Goal: Information Seeking & Learning: Check status

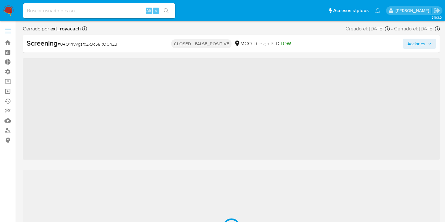
scroll to position [298, 0]
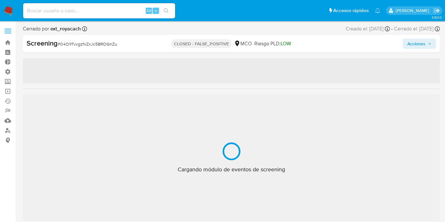
select select "10"
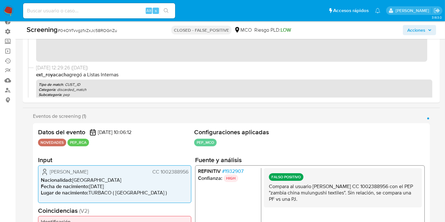
scroll to position [70, 0]
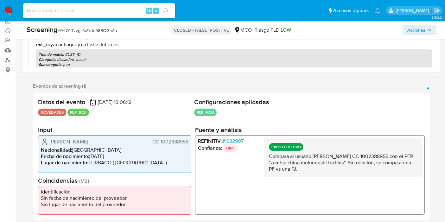
drag, startPoint x: 160, startPoint y: 143, endPoint x: 188, endPoint y: 142, distance: 28.2
click at [188, 142] on span "CC 1002388956" at bounding box center [170, 142] width 36 height 6
click at [236, 140] on span "# 1932907" at bounding box center [233, 141] width 22 height 6
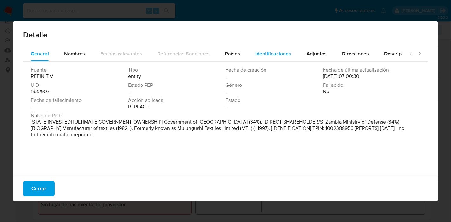
click at [255, 54] on span "Identificaciones" at bounding box center [273, 53] width 36 height 7
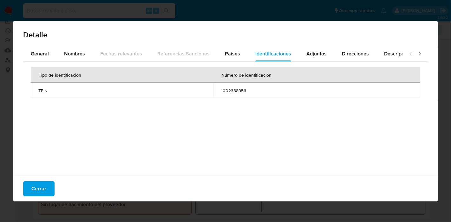
click at [50, 189] on button "Cerrar" at bounding box center [38, 188] width 31 height 15
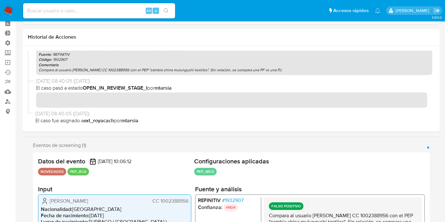
scroll to position [106, 0]
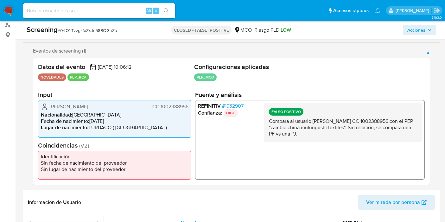
drag, startPoint x: 159, startPoint y: 107, endPoint x: 188, endPoint y: 107, distance: 28.5
click at [188, 107] on span "CC 1002388956" at bounding box center [170, 106] width 36 height 6
click at [133, 131] on li "Lugar de nacimiento : TURBACO ( BOLIVAR )" at bounding box center [115, 127] width 148 height 6
drag, startPoint x: 160, startPoint y: 107, endPoint x: 190, endPoint y: 109, distance: 30.2
click at [190, 109] on div "Yurelis Alejandra Marrugo Paternina CC 1002388956 Nacionalidad : Colombia Fecha…" at bounding box center [114, 119] width 153 height 38
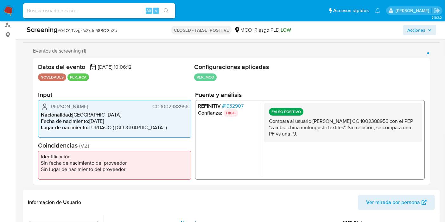
click at [236, 103] on span "# 1932907" at bounding box center [233, 106] width 22 height 6
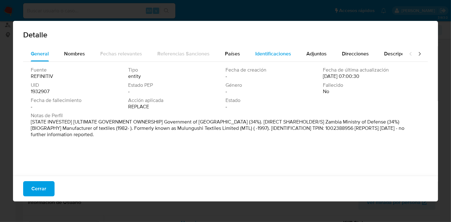
click at [262, 55] on span "Identificaciones" at bounding box center [273, 53] width 36 height 7
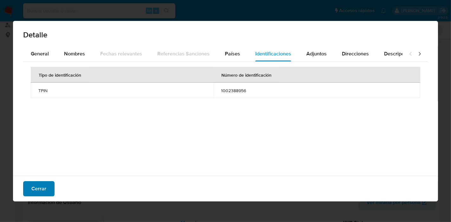
click at [40, 186] on span "Cerrar" at bounding box center [38, 189] width 15 height 14
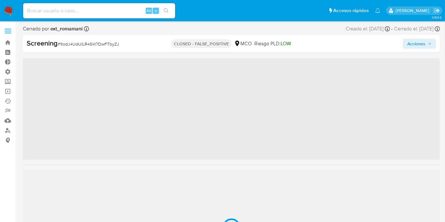
scroll to position [298, 0]
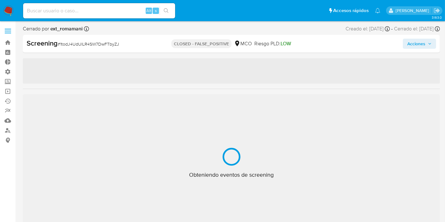
select select "10"
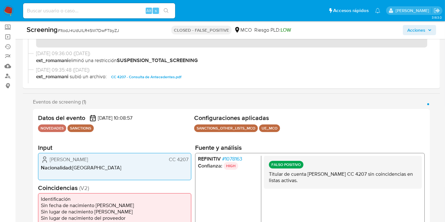
scroll to position [70, 0]
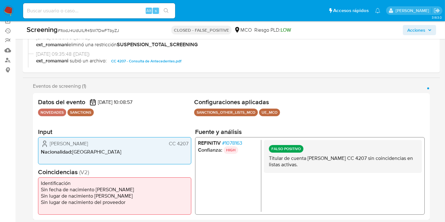
drag, startPoint x: 176, startPoint y: 146, endPoint x: 189, endPoint y: 146, distance: 12.7
click at [189, 146] on div "[PERSON_NAME] CC 4207 Nacionalidad : [DEMOGRAPHIC_DATA]" at bounding box center [114, 150] width 153 height 27
click at [232, 138] on div "REFINITIV # 1078163 Confianza: HIGH FALSO POSITIVO Titular de cuenta [PERSON_NA…" at bounding box center [310, 176] width 230 height 78
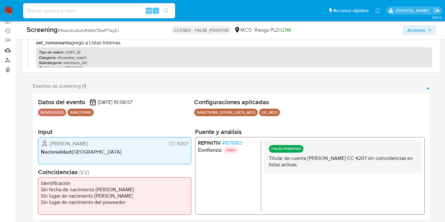
click at [239, 140] on span "# 1078163" at bounding box center [232, 143] width 20 height 6
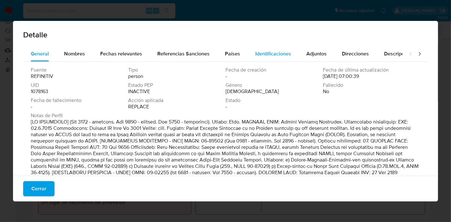
click at [261, 57] on div "Identificaciones" at bounding box center [273, 53] width 36 height 15
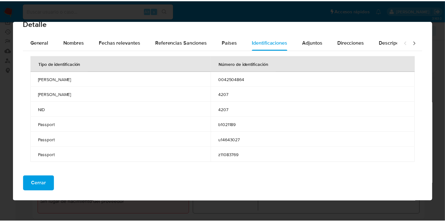
scroll to position [13, 0]
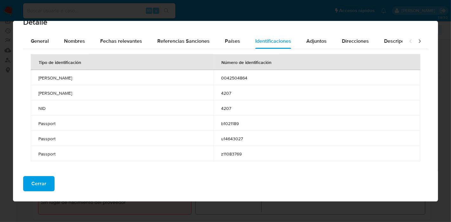
click at [42, 182] on span "Cerrar" at bounding box center [38, 184] width 15 height 14
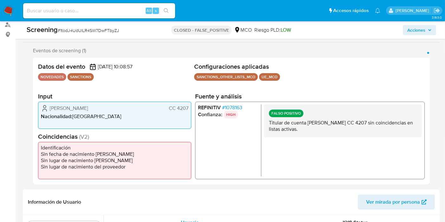
scroll to position [141, 0]
